Goal: Transaction & Acquisition: Purchase product/service

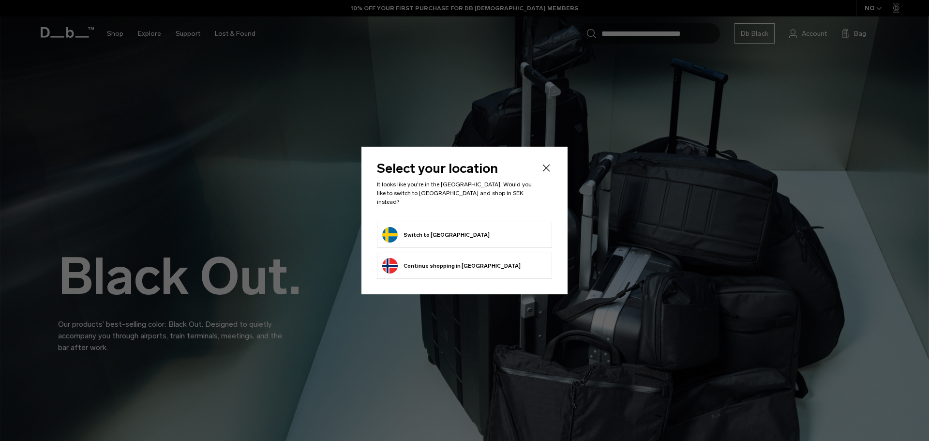
click at [422, 231] on button "Switch to Sweden" at bounding box center [435, 234] width 107 height 15
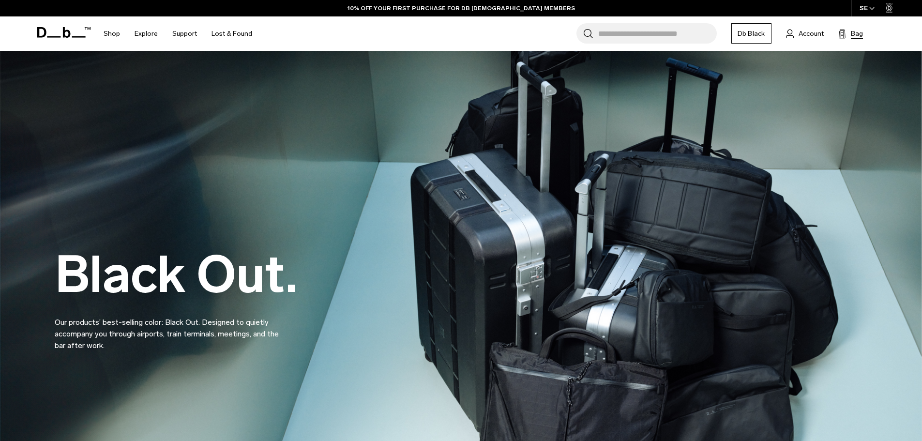
click at [845, 31] on icon at bounding box center [842, 34] width 8 height 10
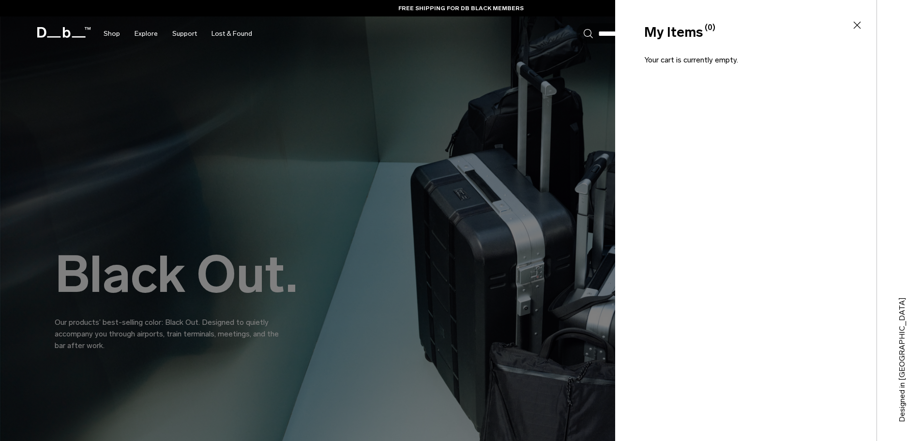
click at [447, 104] on div at bounding box center [461, 220] width 922 height 441
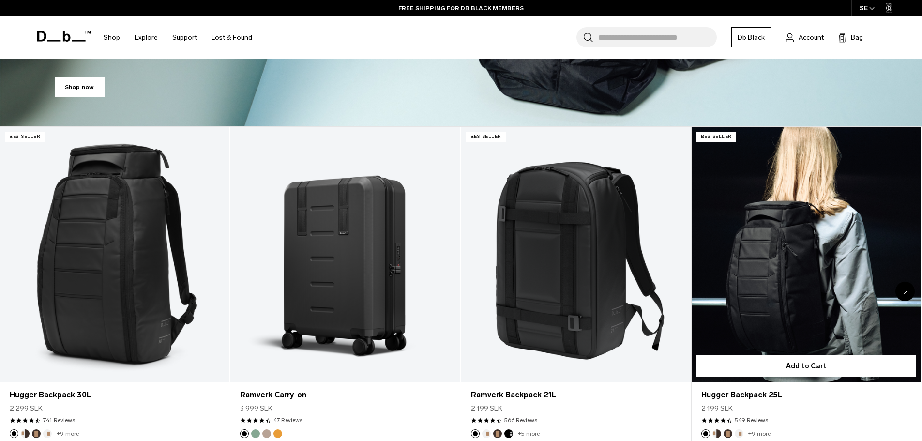
scroll to position [436, 0]
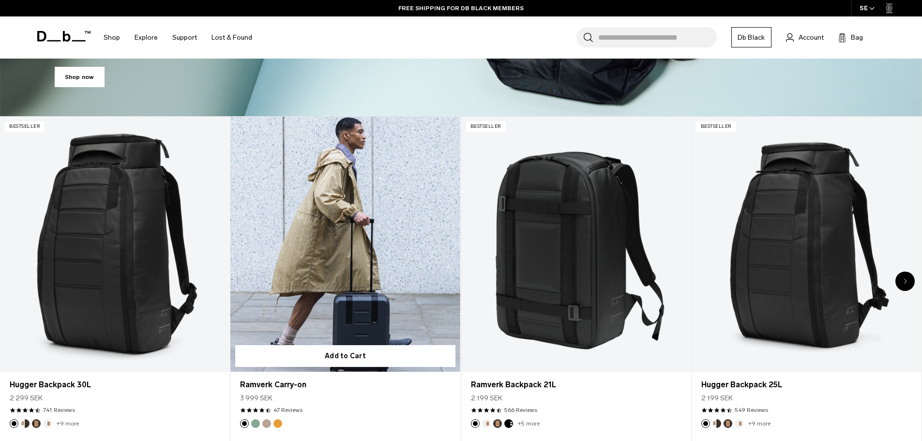
click at [253, 423] on button "Green Ray" at bounding box center [255, 423] width 9 height 9
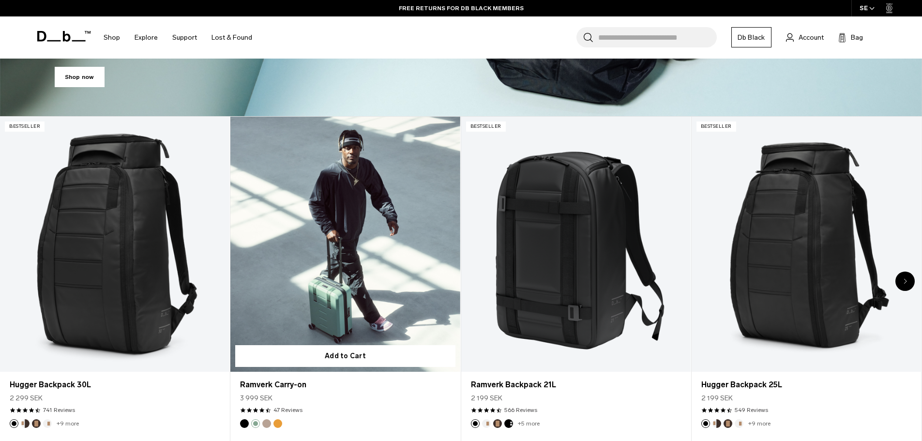
click at [268, 423] on button "Fogbow Beige" at bounding box center [266, 423] width 9 height 9
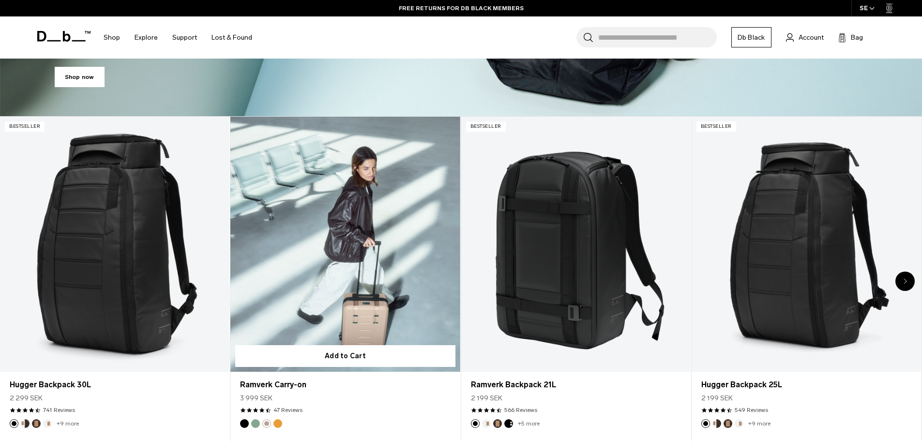
click at [278, 424] on button "Parhelion Orange" at bounding box center [277, 423] width 9 height 9
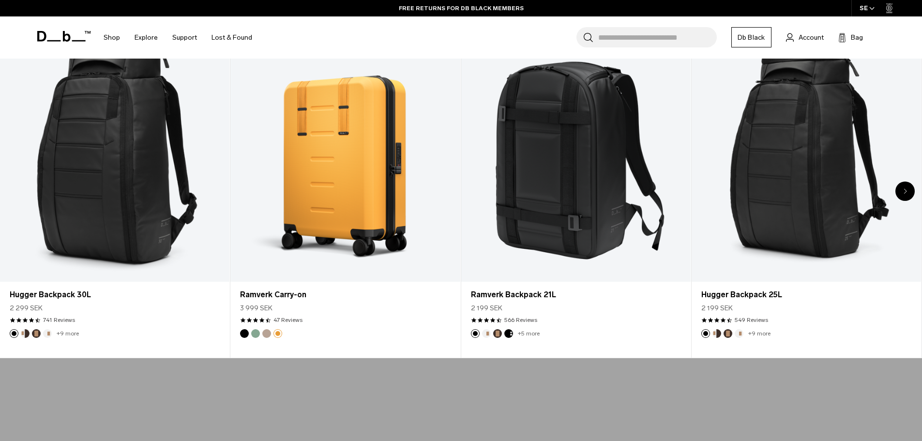
scroll to position [532, 0]
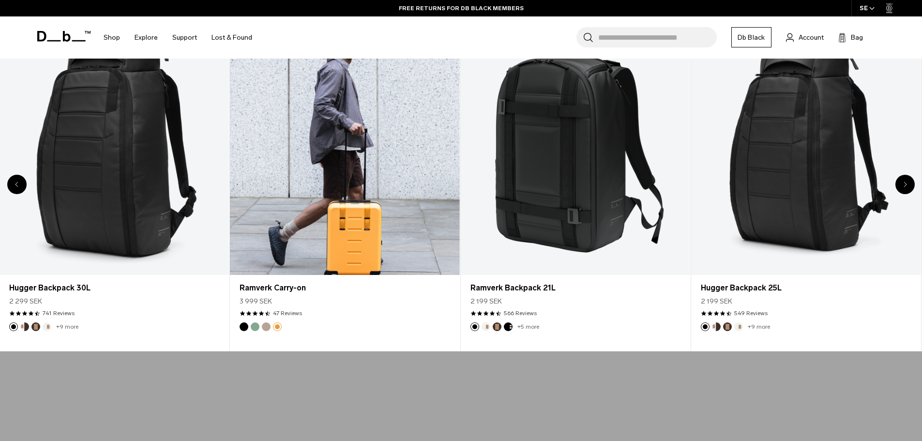
click at [264, 326] on button "Fogbow Beige" at bounding box center [266, 326] width 9 height 9
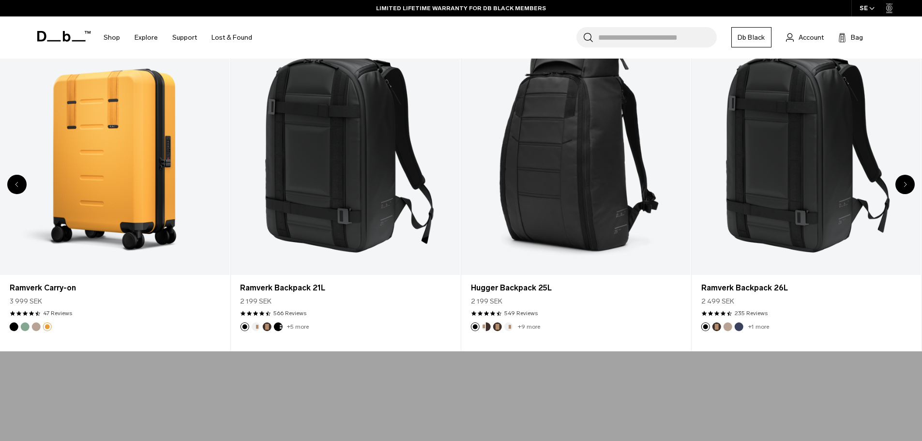
click at [18, 180] on div "Previous slide" at bounding box center [16, 184] width 19 height 19
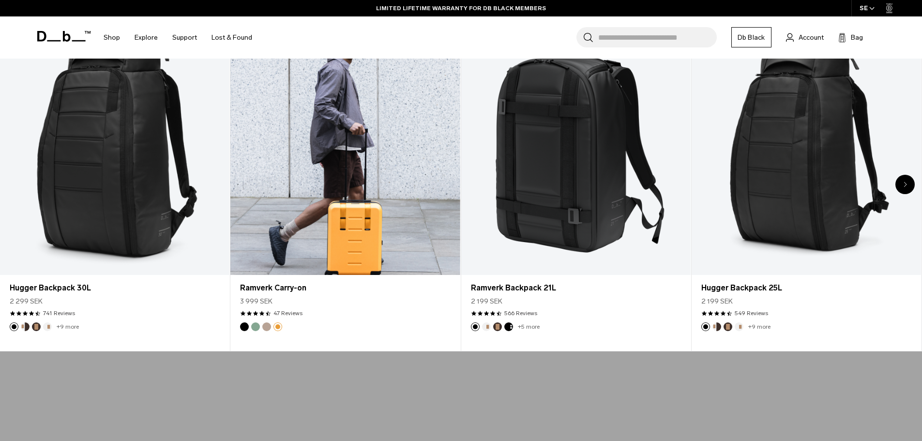
click at [264, 328] on button "Fogbow Beige" at bounding box center [266, 326] width 9 height 9
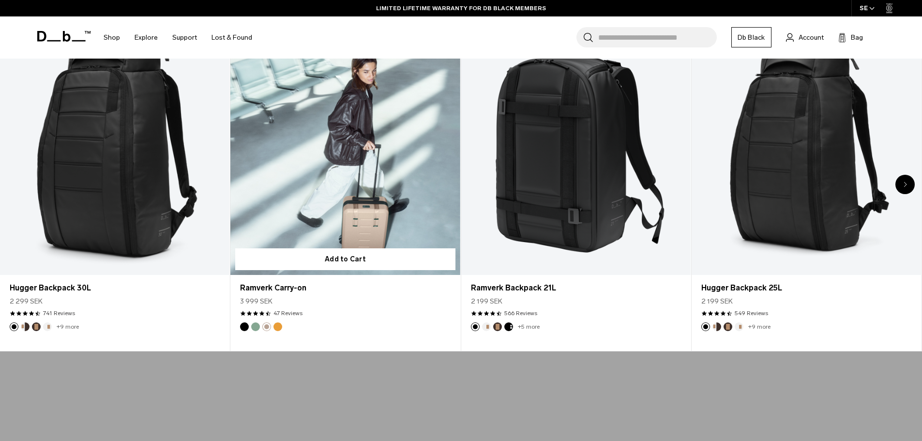
click at [255, 329] on button "Green Ray" at bounding box center [255, 326] width 9 height 9
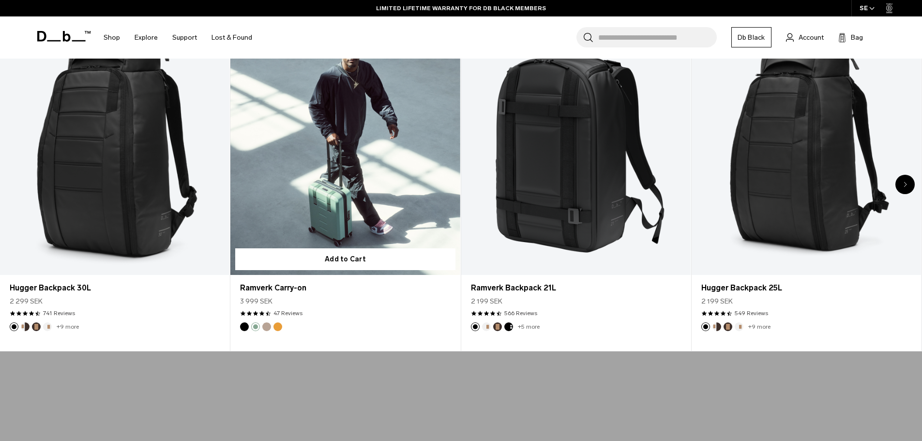
click at [244, 327] on button "Black Out" at bounding box center [244, 326] width 9 height 9
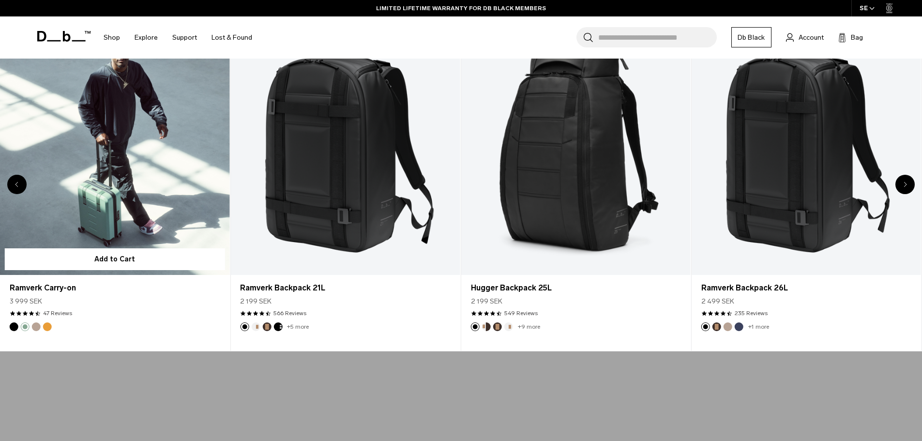
click at [12, 324] on button "Black Out" at bounding box center [14, 326] width 9 height 9
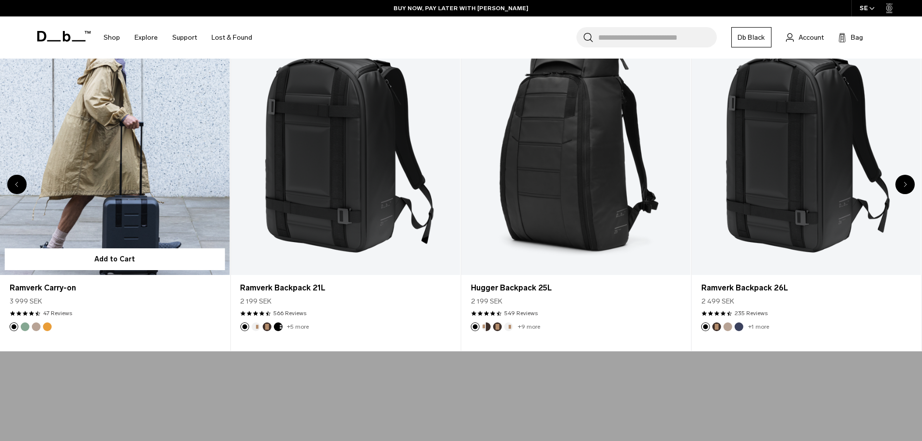
click at [124, 200] on link "Ramverk Carry-on Black Out" at bounding box center [114, 147] width 229 height 255
click at [176, 173] on link "Ramverk Carry-on Black Out" at bounding box center [114, 147] width 229 height 255
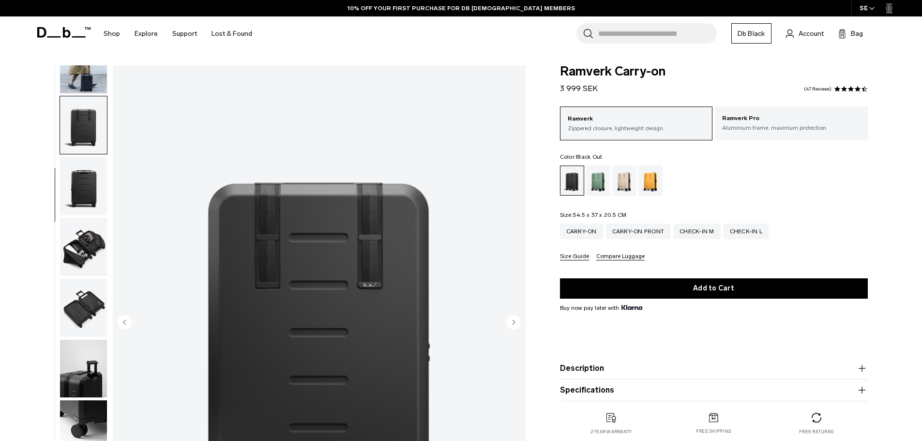
click at [86, 250] on img "button" at bounding box center [83, 247] width 47 height 58
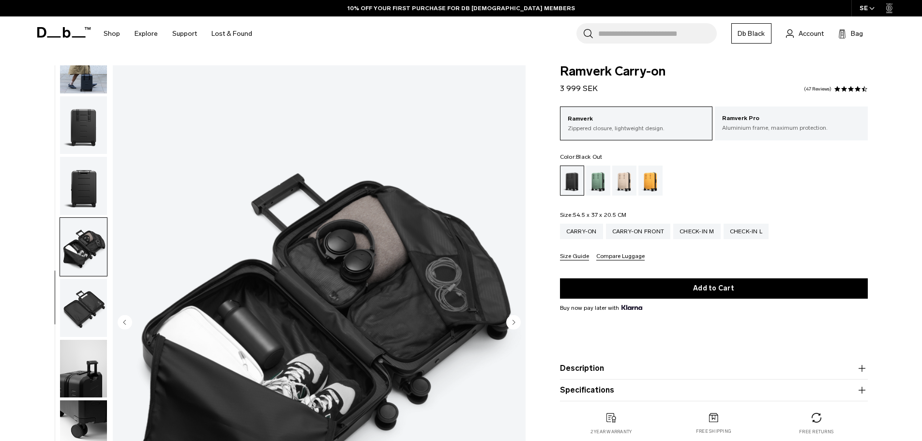
click at [88, 308] on img "button" at bounding box center [83, 308] width 47 height 58
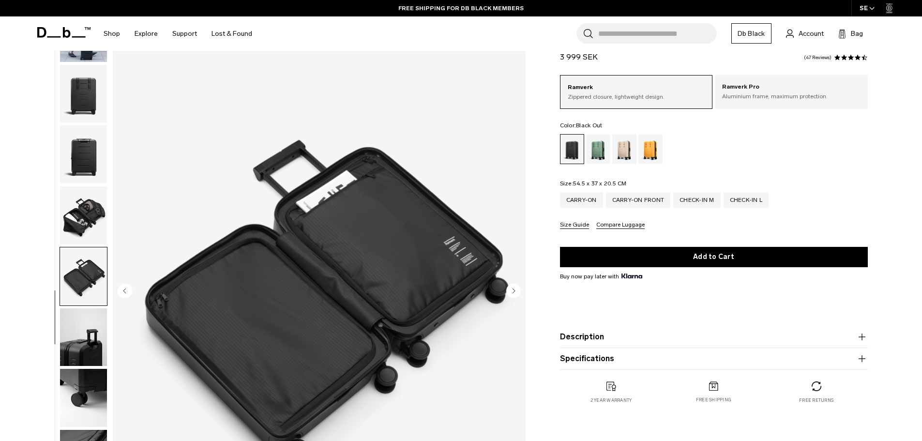
scroll to position [48, 0]
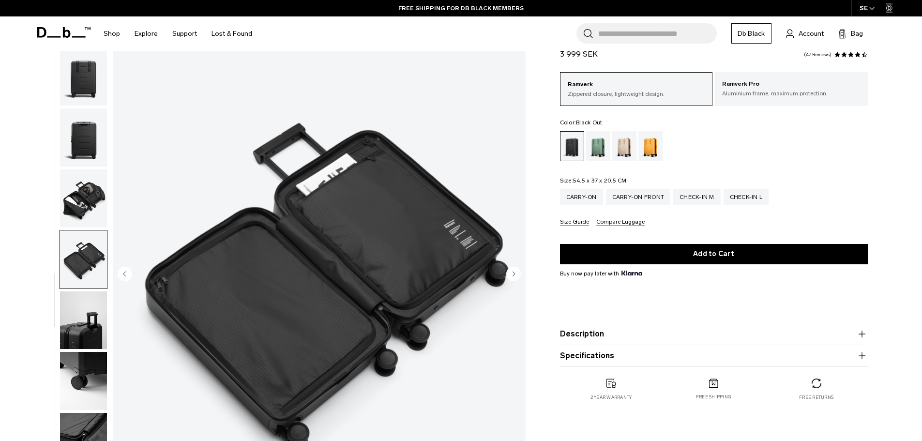
click at [88, 324] on img "button" at bounding box center [83, 320] width 47 height 58
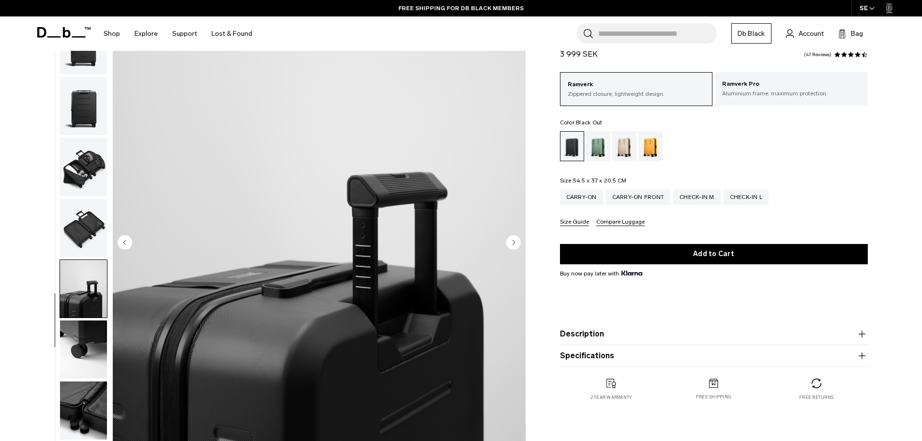
scroll to position [97, 0]
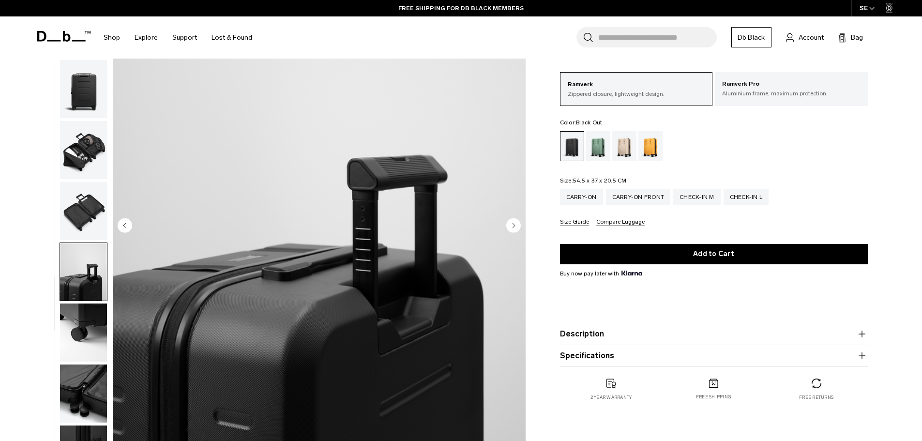
click at [84, 319] on img "button" at bounding box center [83, 332] width 47 height 58
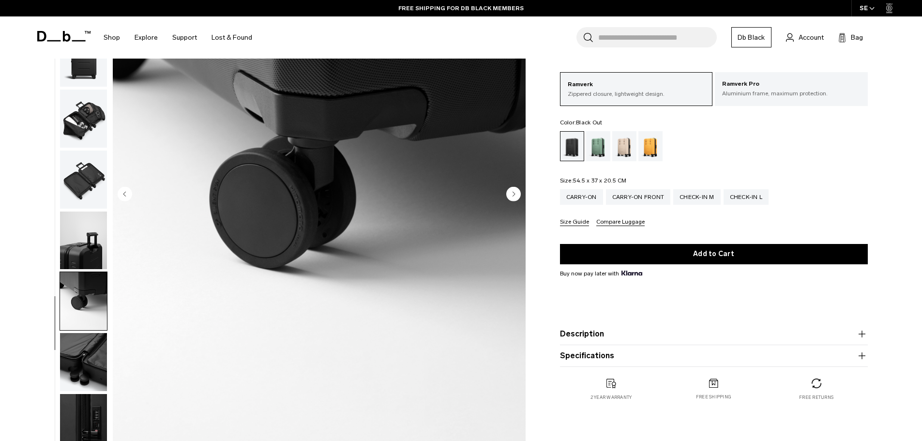
scroll to position [145, 0]
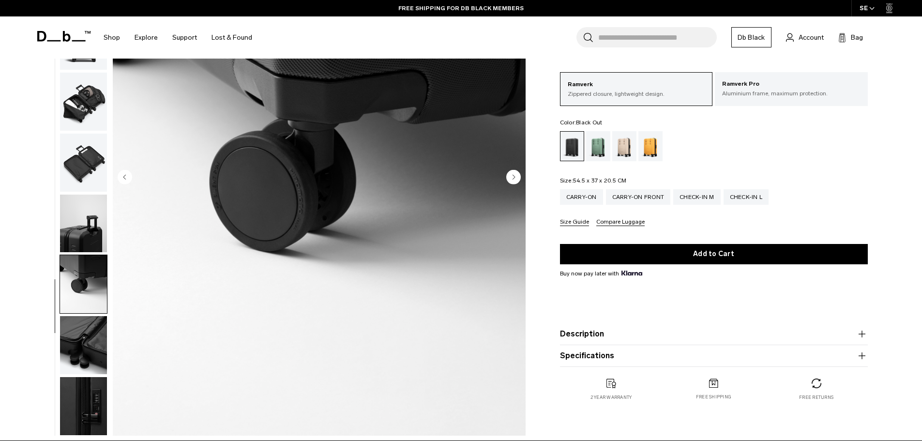
click at [84, 319] on img "button" at bounding box center [83, 345] width 47 height 58
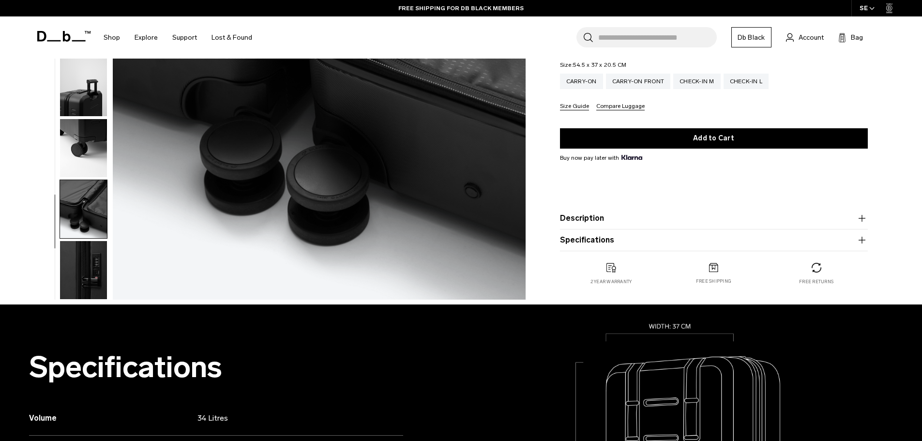
scroll to position [290, 0]
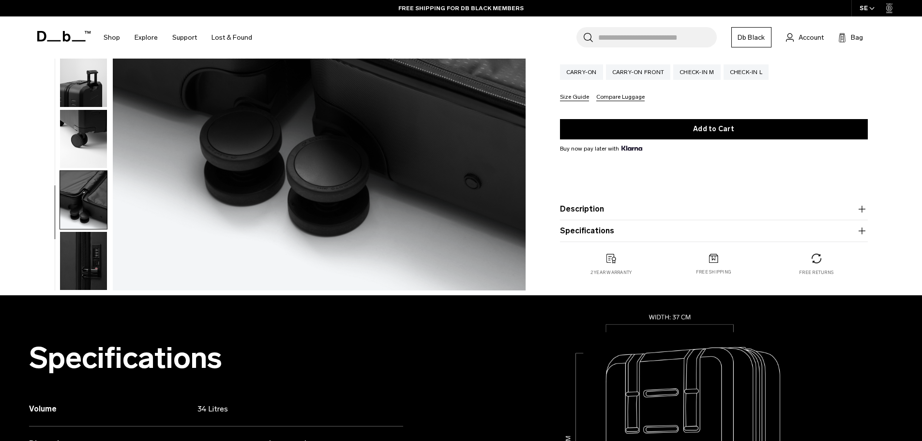
click at [96, 278] on img "button" at bounding box center [83, 261] width 47 height 58
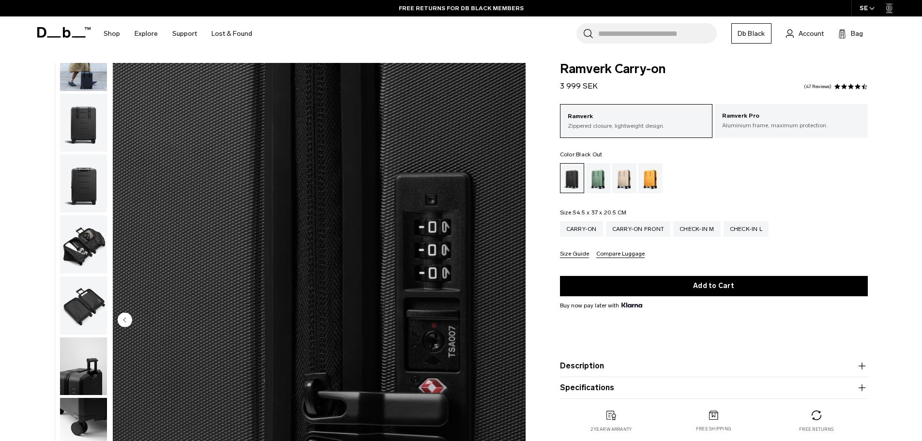
scroll to position [0, 0]
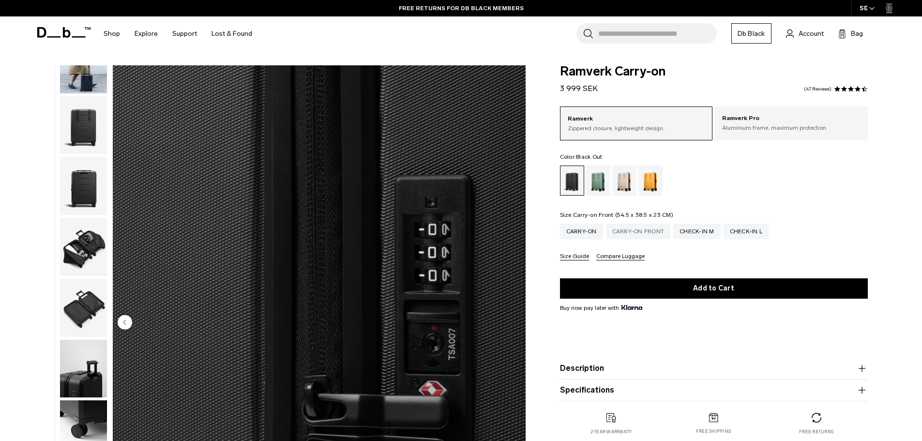
click at [646, 234] on div "Carry-on Front" at bounding box center [638, 231] width 65 height 15
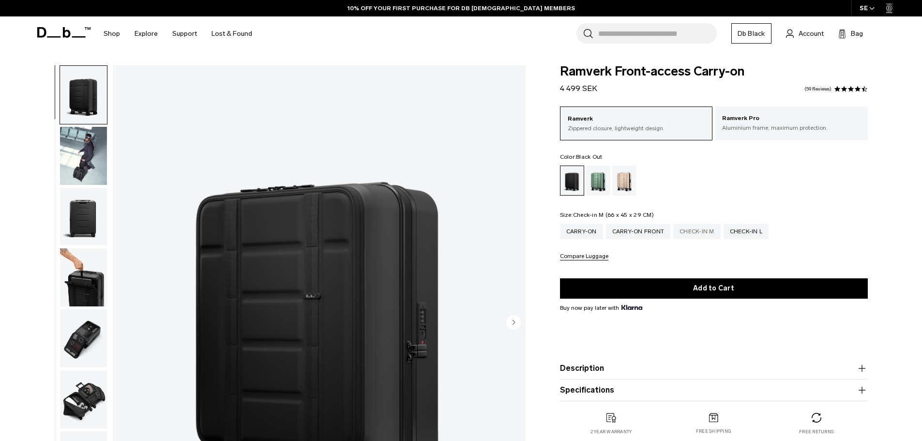
click at [694, 233] on div "Check-in M" at bounding box center [696, 231] width 47 height 15
